Goal: Ask a question: Seek information or help from site administrators or community

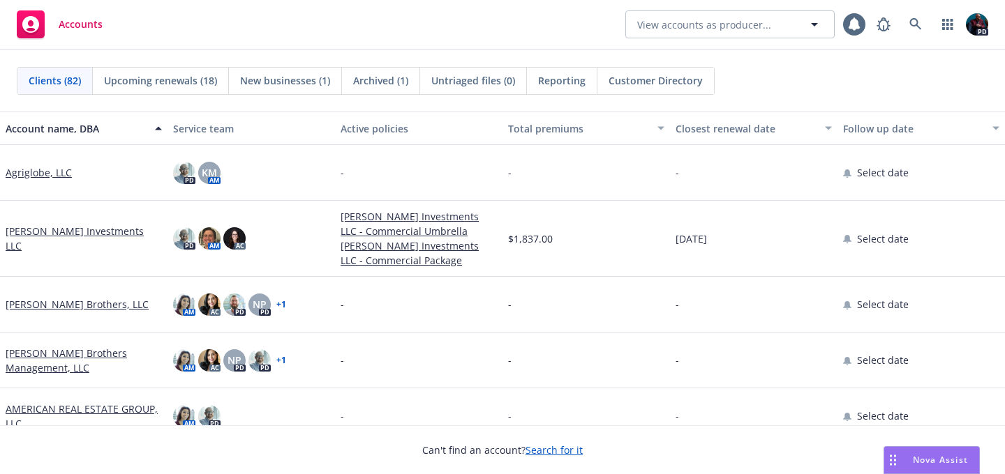
click at [945, 463] on span "Nova Assist" at bounding box center [940, 460] width 55 height 12
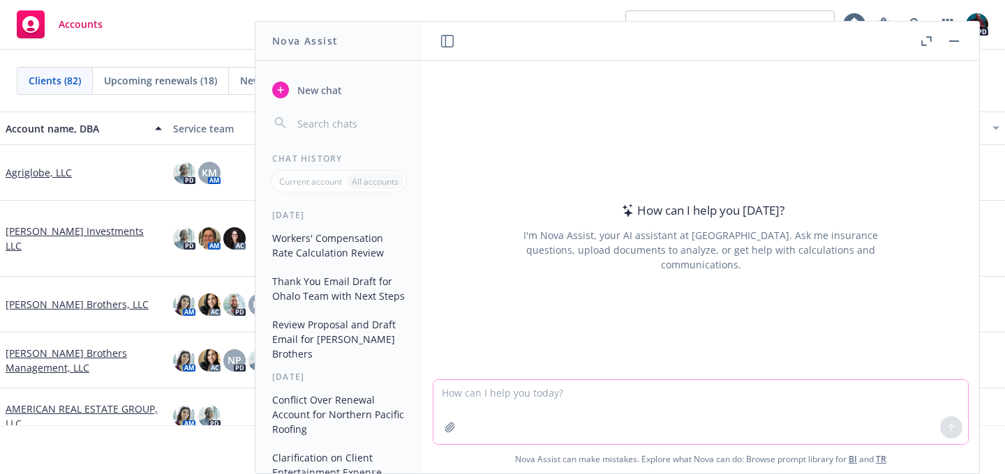
click at [576, 389] on textarea at bounding box center [700, 412] width 534 height 64
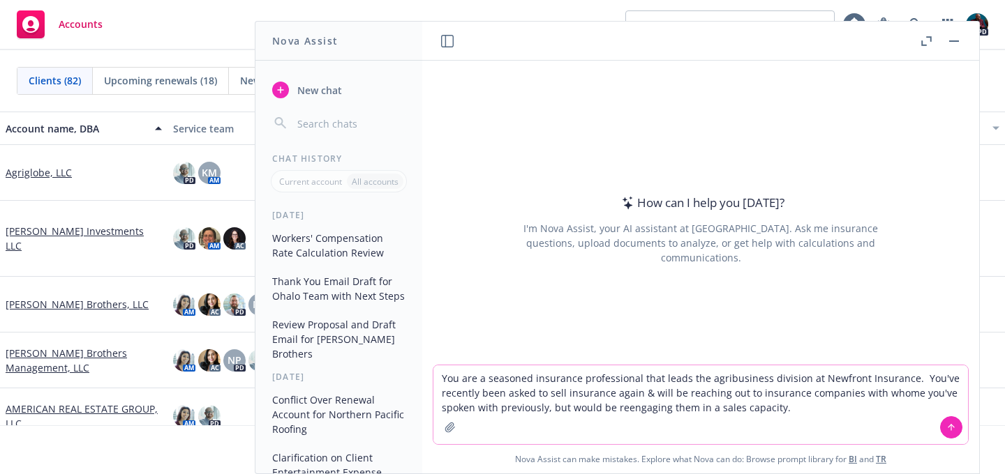
click at [901, 393] on textarea "You are a seasoned insurance professional that leads the agribusiness division …" at bounding box center [700, 405] width 534 height 79
click at [836, 406] on textarea "You are a seasoned insurance professional that leads the agribusiness division …" at bounding box center [700, 405] width 534 height 79
drag, startPoint x: 851, startPoint y: 410, endPoint x: 827, endPoint y: 410, distance: 24.4
click at [827, 410] on textarea "You are a seasoned insurance professional that leads the agribusiness division …" at bounding box center [700, 405] width 534 height 79
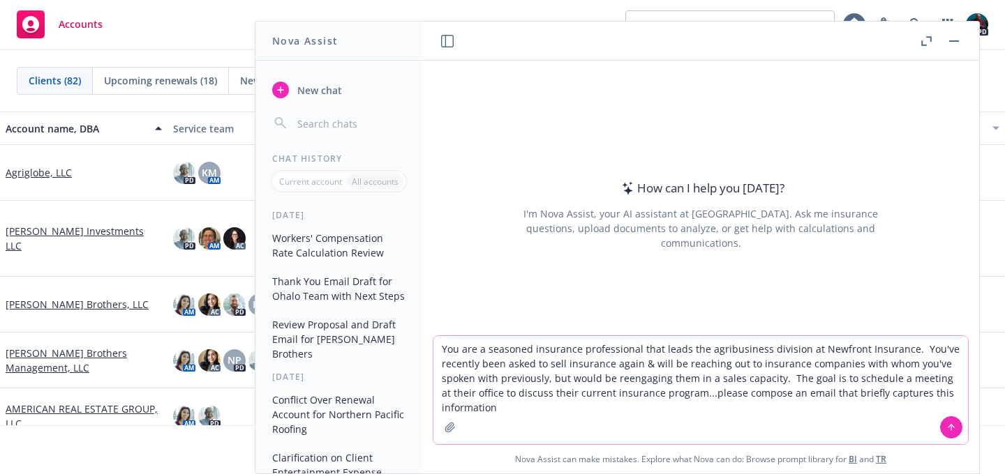
type textarea "You are a seasoned insurance professional that leads the agribusiness division …"
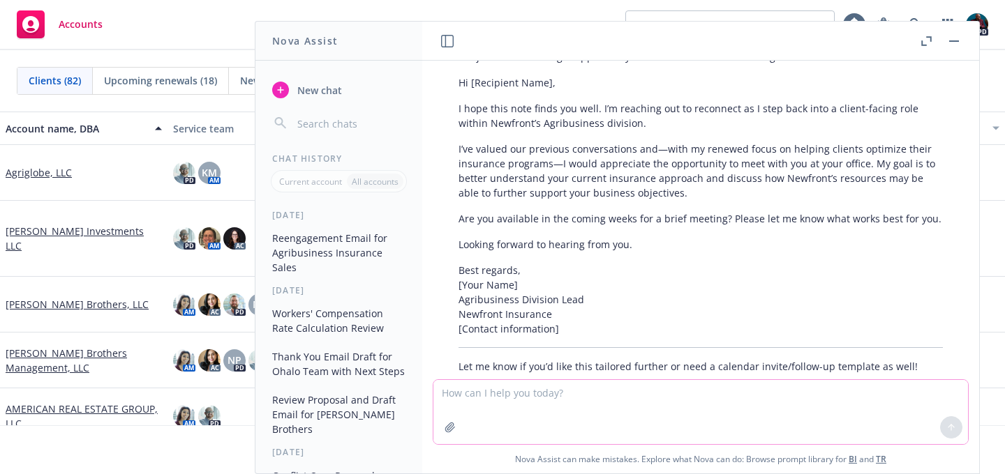
scroll to position [172, 0]
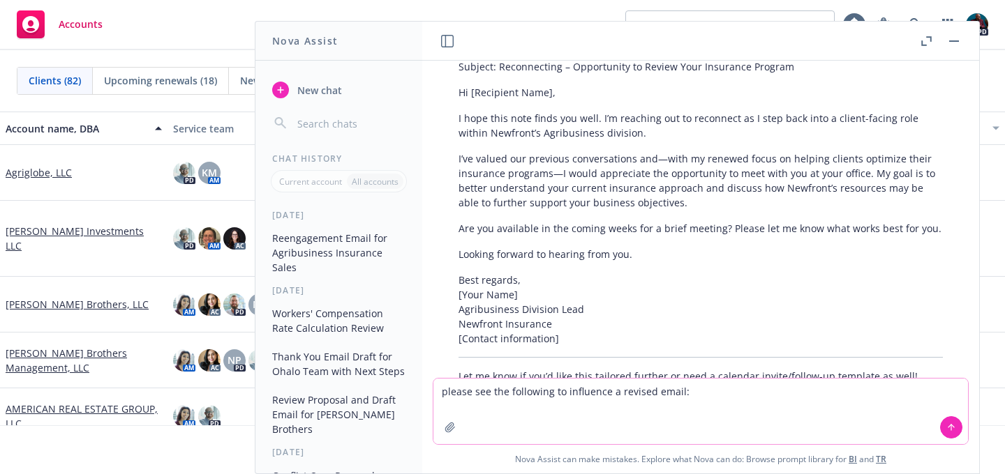
paste textarea "Good morning [PERSON_NAME], I hope that you've been capitalizing on the great w…"
type textarea "please see the following to influence a revised email: Good morning [PERSON_NAM…"
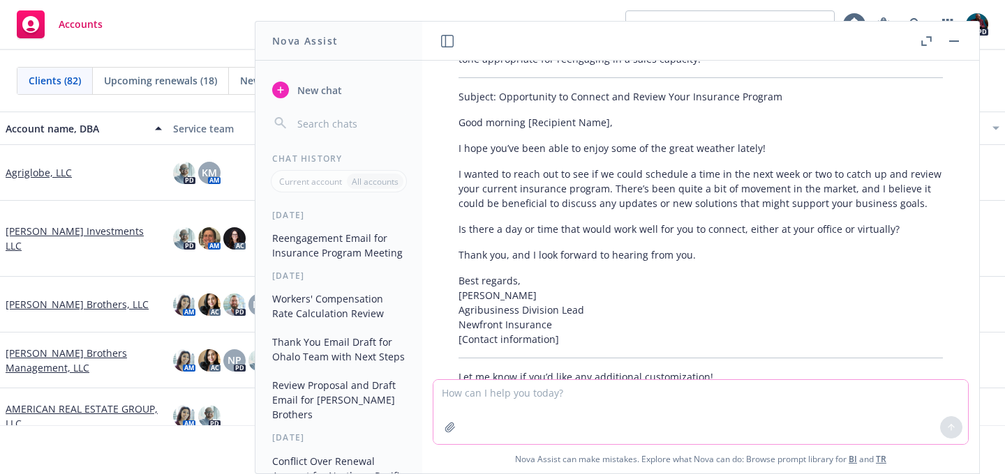
scroll to position [742, 0]
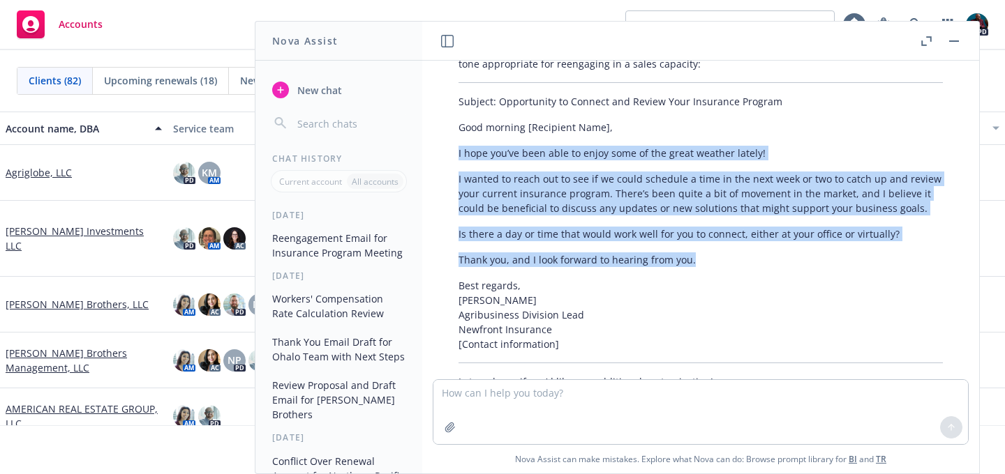
drag, startPoint x: 698, startPoint y: 292, endPoint x: 451, endPoint y: 166, distance: 276.4
click at [451, 166] on div "Absolutely! Here’s a revised email that blends your provided style and phrasing…" at bounding box center [700, 215] width 512 height 359
copy div "I hope you’ve been able to enjoy some of the great weather lately! I wanted to …"
